Goal: Use online tool/utility: Use online tool/utility

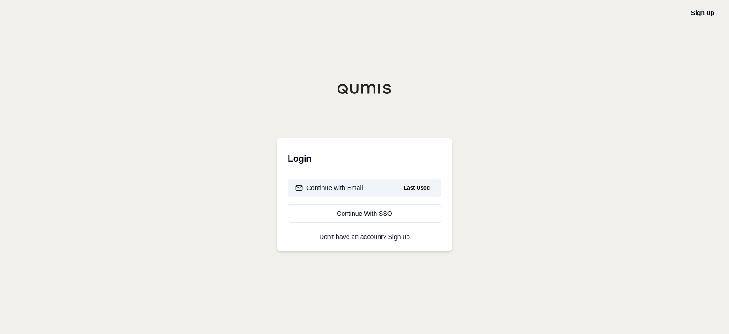
click at [314, 191] on div "Continue with Email" at bounding box center [330, 187] width 68 height 9
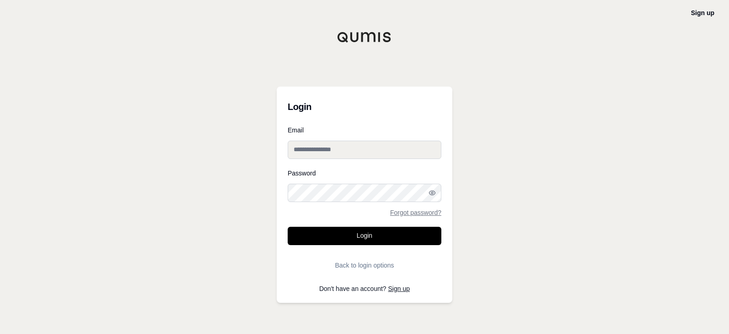
type input "**********"
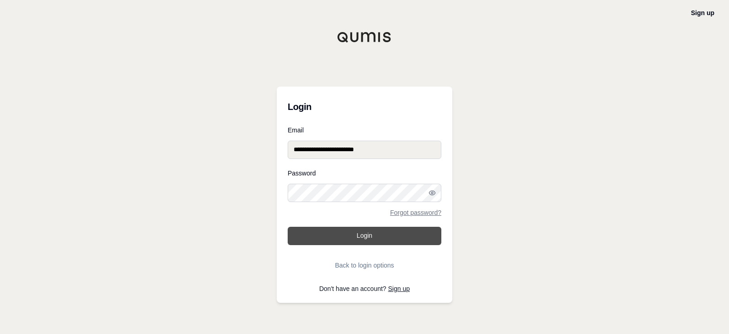
click at [333, 234] on button "Login" at bounding box center [365, 236] width 154 height 18
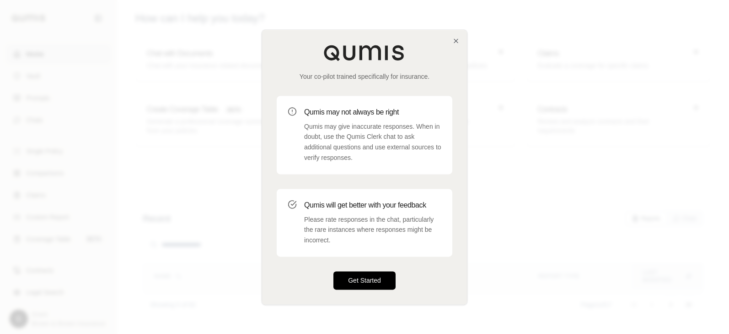
click at [346, 274] on button "Get Started" at bounding box center [365, 280] width 62 height 18
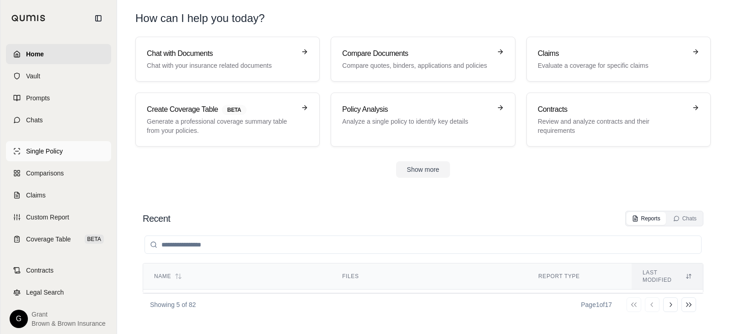
click at [80, 148] on link "Single Policy" at bounding box center [58, 151] width 105 height 20
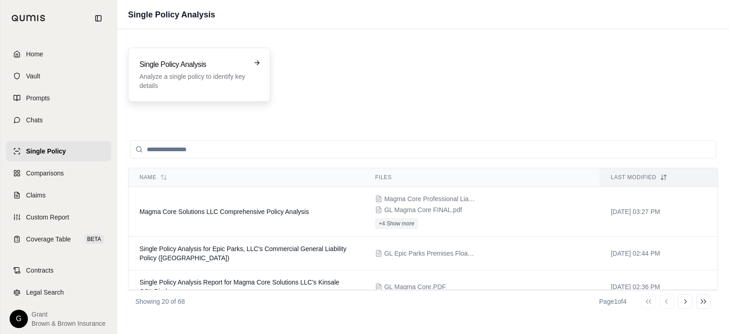
click at [145, 64] on h3 "Single Policy Analysis" at bounding box center [193, 64] width 107 height 11
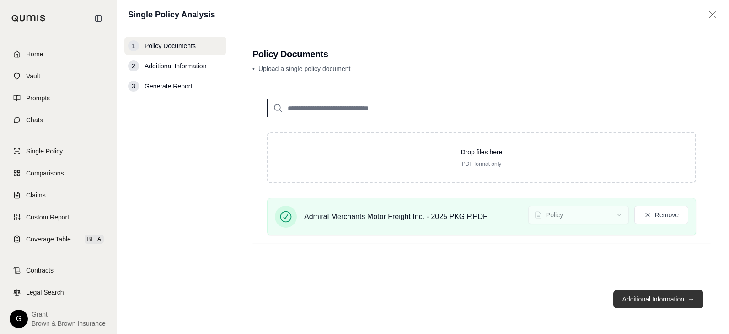
click at [625, 294] on button "Additional Information →" at bounding box center [659, 299] width 90 height 18
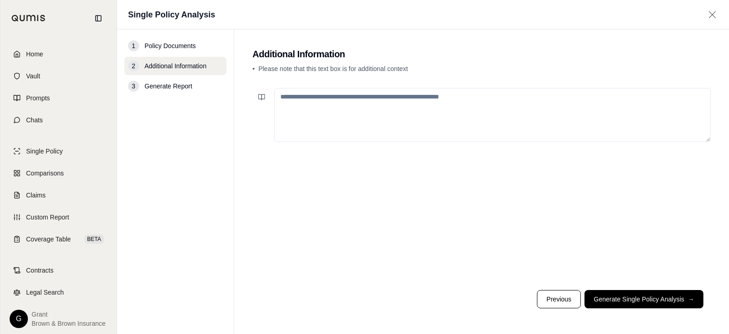
click at [564, 125] on textarea at bounding box center [493, 115] width 437 height 54
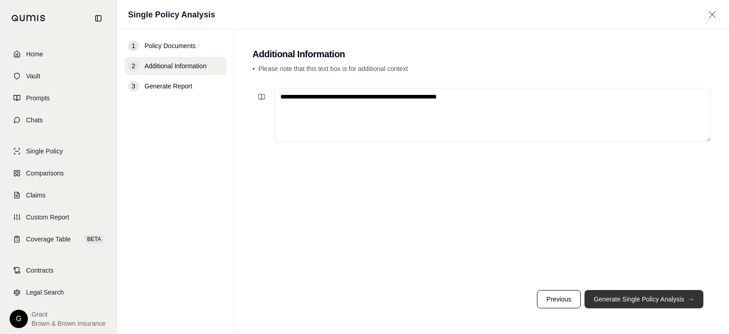
type textarea "**********"
click at [655, 292] on button "Generate Single Policy Analysis →" at bounding box center [644, 299] width 119 height 18
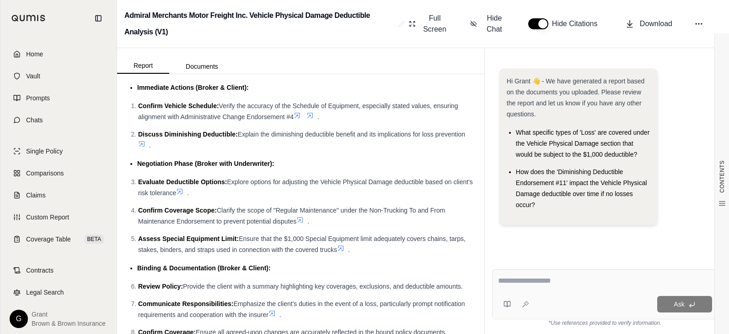
scroll to position [3091, 0]
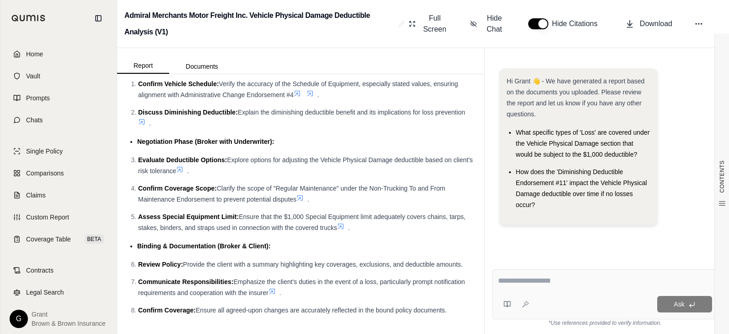
click at [550, 285] on textarea at bounding box center [605, 280] width 214 height 11
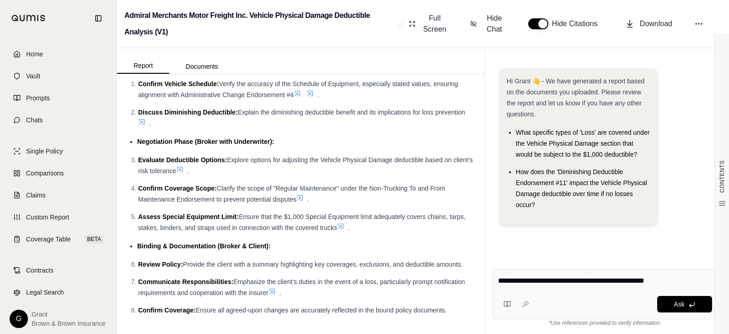
type textarea "**********"
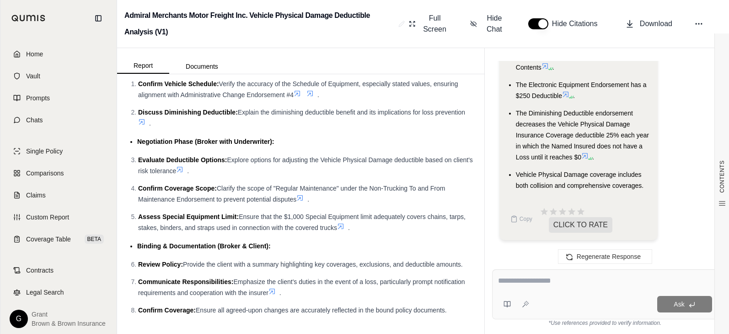
click at [517, 279] on textarea at bounding box center [605, 280] width 214 height 11
type textarea "*"
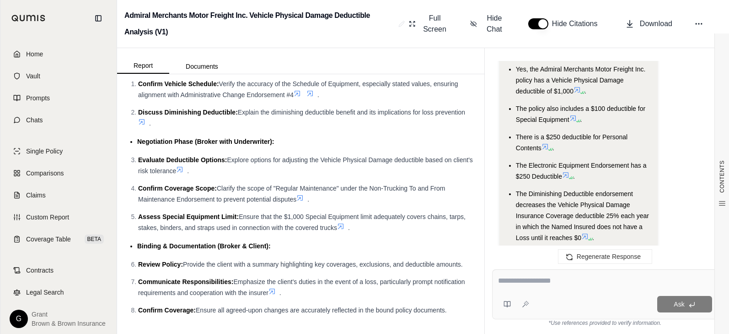
scroll to position [1286, 0]
